Goal: Check status: Check status

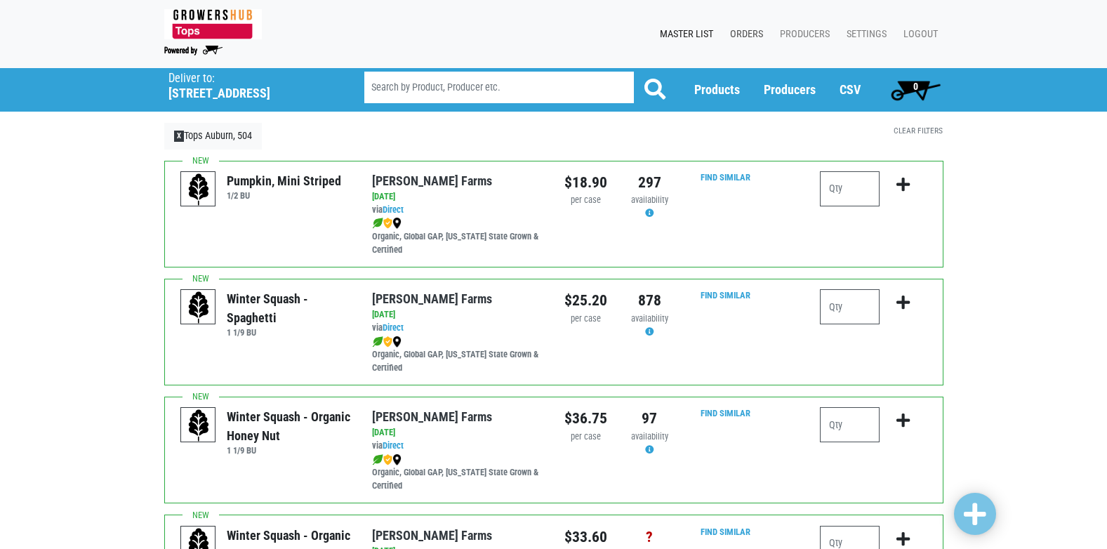
click at [741, 33] on link "Orders" at bounding box center [744, 34] width 50 height 27
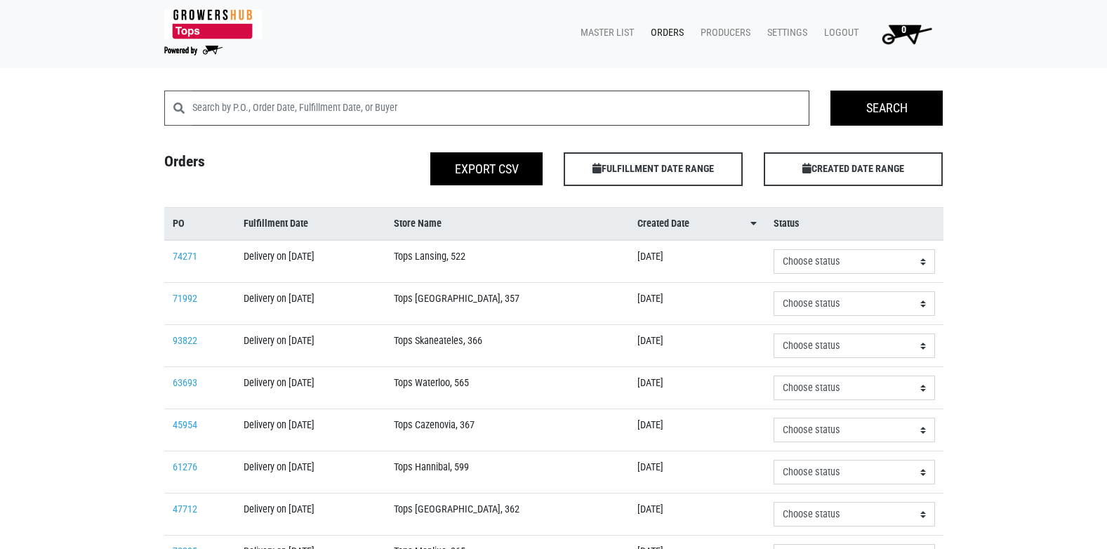
click at [347, 104] on input "search" at bounding box center [501, 108] width 618 height 35
type input "504"
click input "Search" at bounding box center [0, 0] width 0 height 0
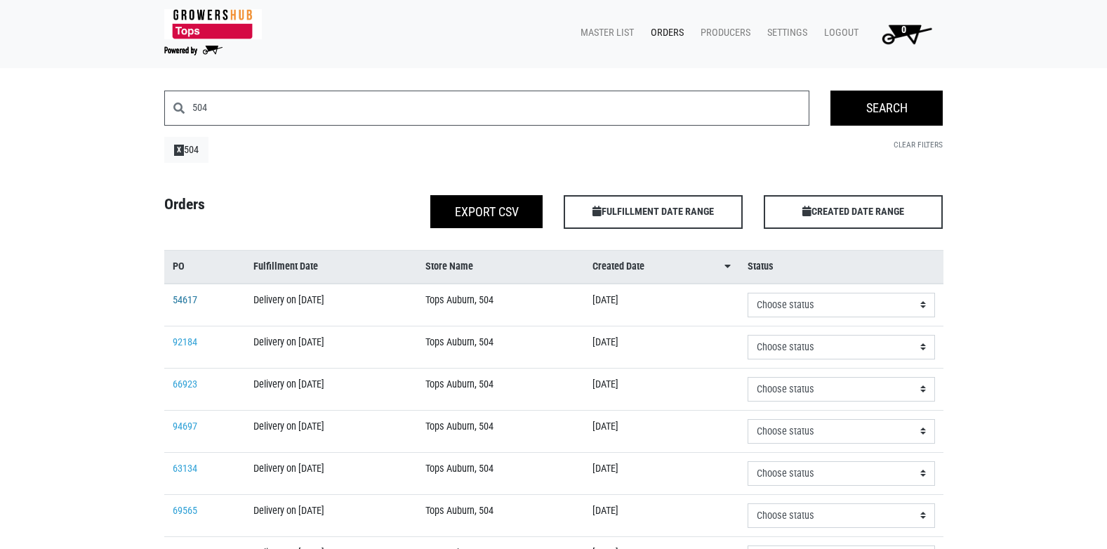
click at [190, 300] on link "54617" at bounding box center [185, 300] width 25 height 12
click at [187, 345] on link "92184" at bounding box center [185, 342] width 25 height 12
